Goal: Task Accomplishment & Management: Manage account settings

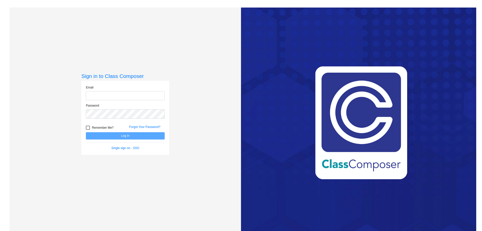
type input "[EMAIL_ADDRESS][DOMAIN_NAME]"
click at [136, 136] on button "Log In" at bounding box center [125, 135] width 79 height 7
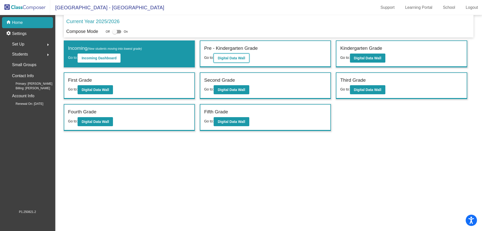
click at [238, 58] on b "Digital Data Wall" at bounding box center [231, 58] width 27 height 4
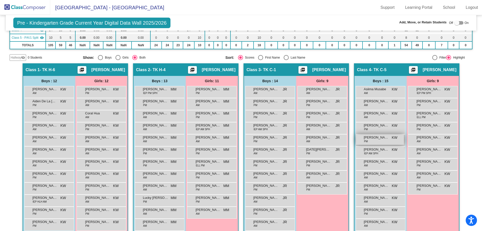
scroll to position [75, 0]
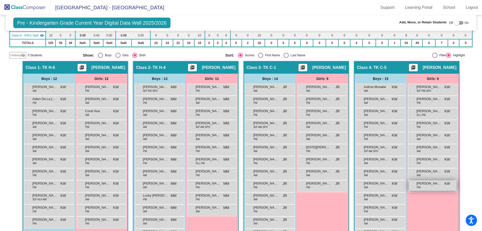
click at [427, 184] on span "[PERSON_NAME]" at bounding box center [429, 183] width 25 height 5
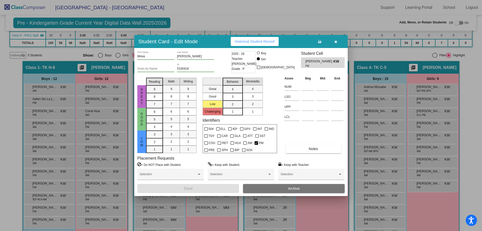
click at [312, 187] on button "Archive" at bounding box center [294, 188] width 102 height 9
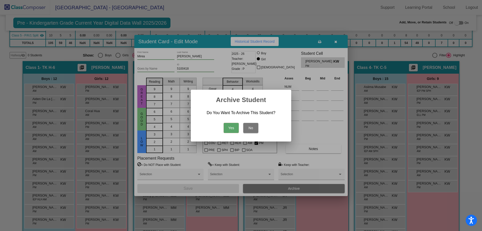
click at [229, 128] on button "Yes" at bounding box center [231, 128] width 15 height 10
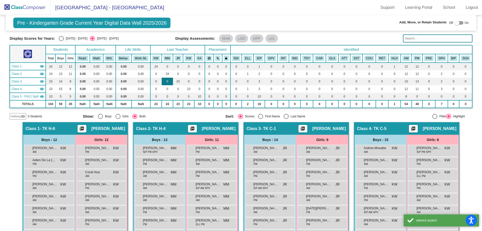
scroll to position [0, 0]
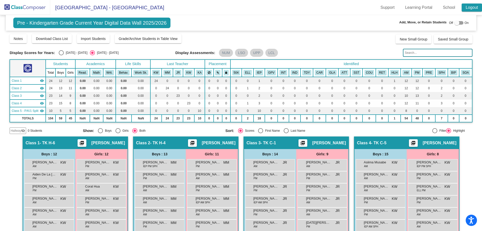
click at [469, 9] on link "Logout" at bounding box center [472, 8] width 20 height 8
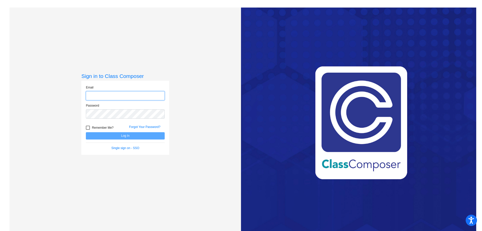
type input "[EMAIL_ADDRESS][DOMAIN_NAME]"
